Goal: Transaction & Acquisition: Purchase product/service

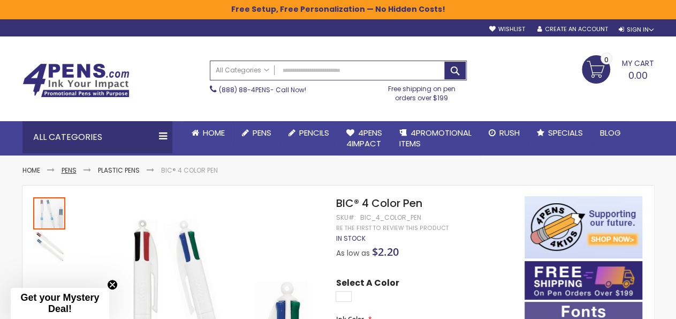
click at [73, 166] on link "Pens" at bounding box center [69, 169] width 15 height 9
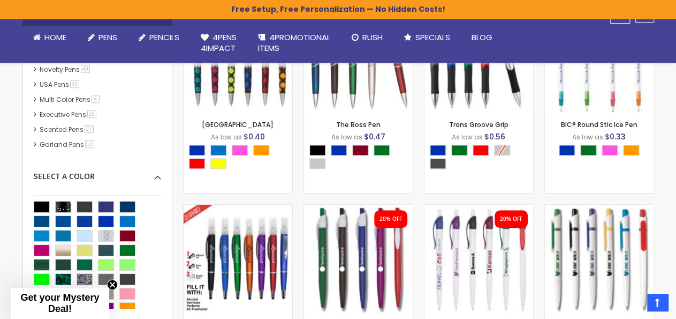
scroll to position [333, 0]
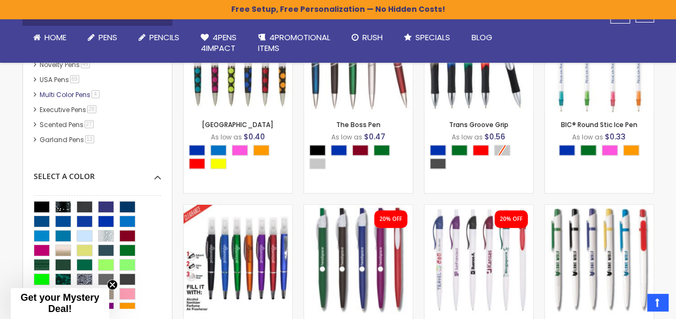
click at [80, 95] on link "Multi Color Pens 4 item" at bounding box center [70, 94] width 66 height 9
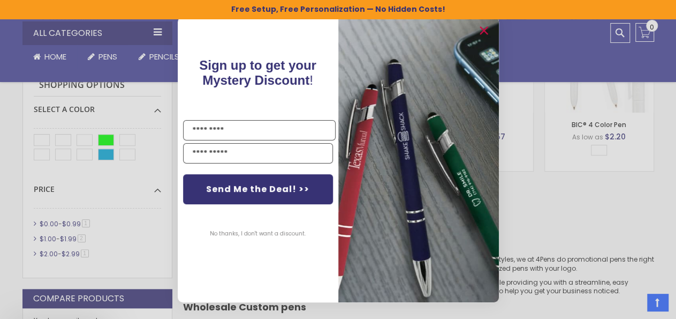
scroll to position [338, 0]
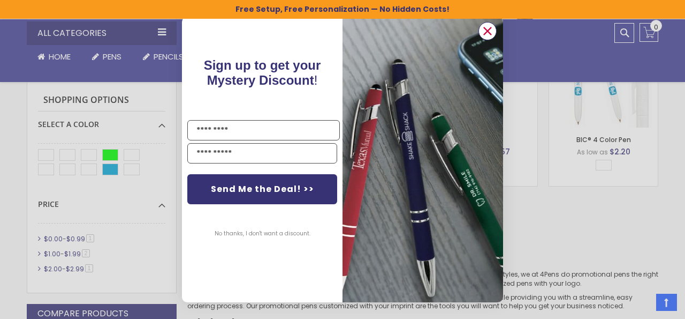
click at [492, 29] on circle "Close dialog" at bounding box center [488, 31] width 16 height 16
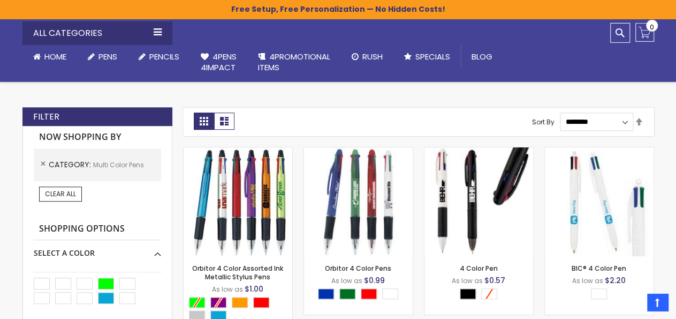
scroll to position [227, 0]
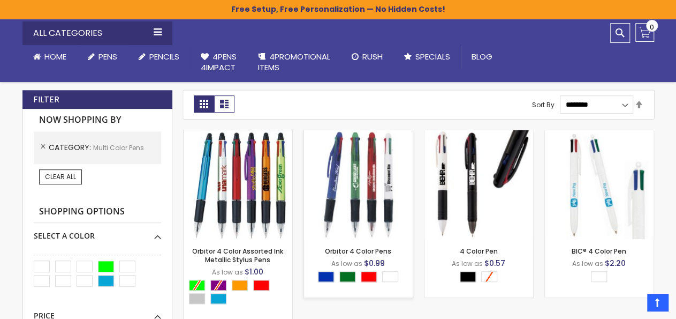
click at [377, 193] on img at bounding box center [358, 184] width 109 height 109
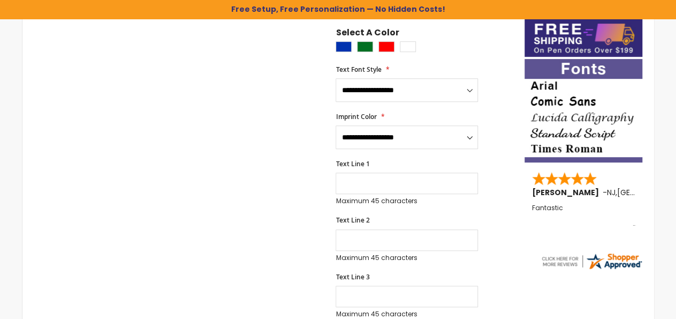
scroll to position [242, 0]
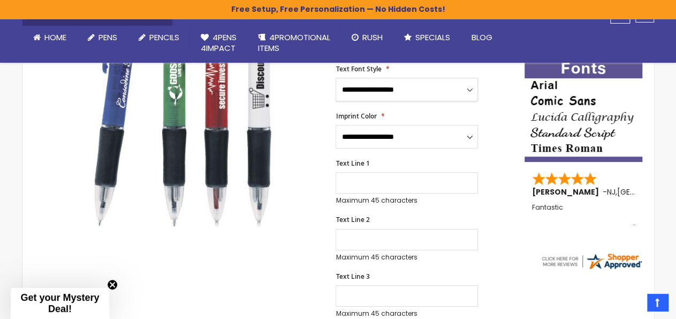
click at [336, 78] on select "**********" at bounding box center [407, 90] width 142 height 24
click at [404, 91] on select "**********" at bounding box center [407, 90] width 142 height 24
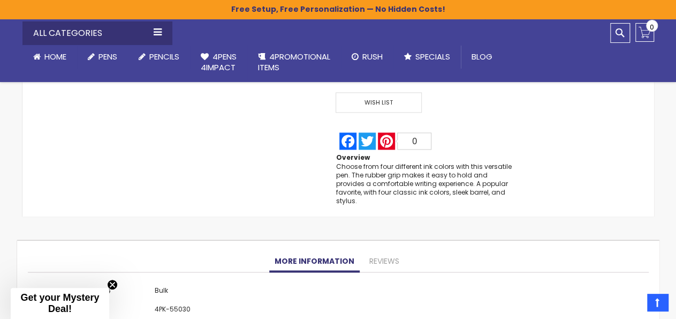
scroll to position [966, 0]
